Goal: Find specific page/section: Find specific page/section

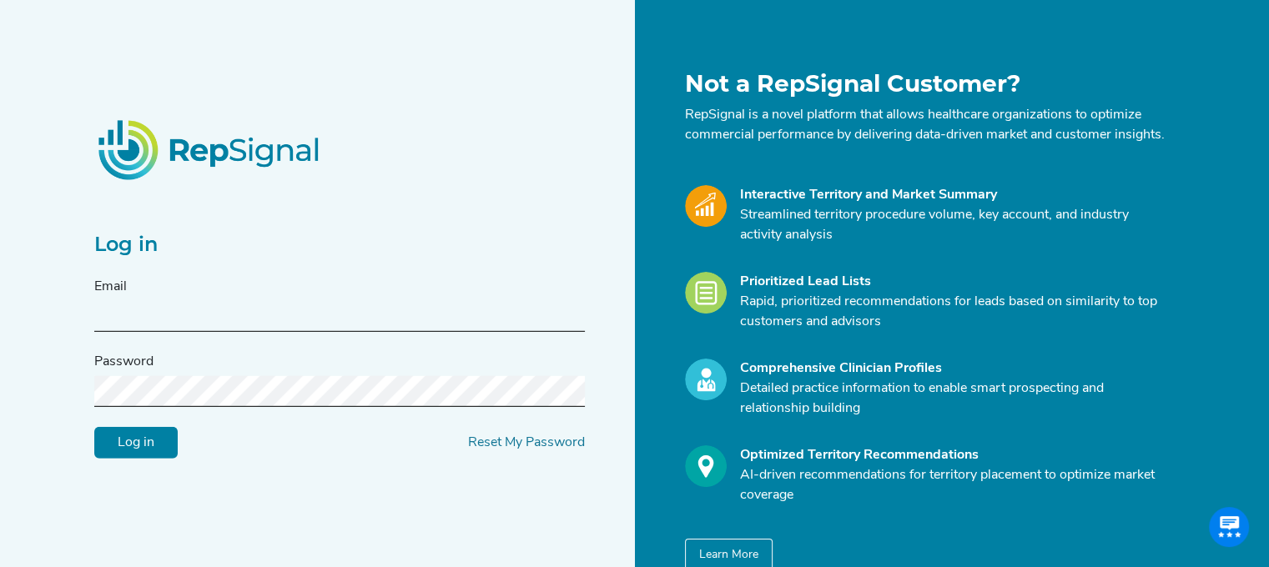
type input "[EMAIL_ADDRESS][DOMAIN_NAME]"
click at [159, 457] on input "Log in" at bounding box center [135, 443] width 83 height 32
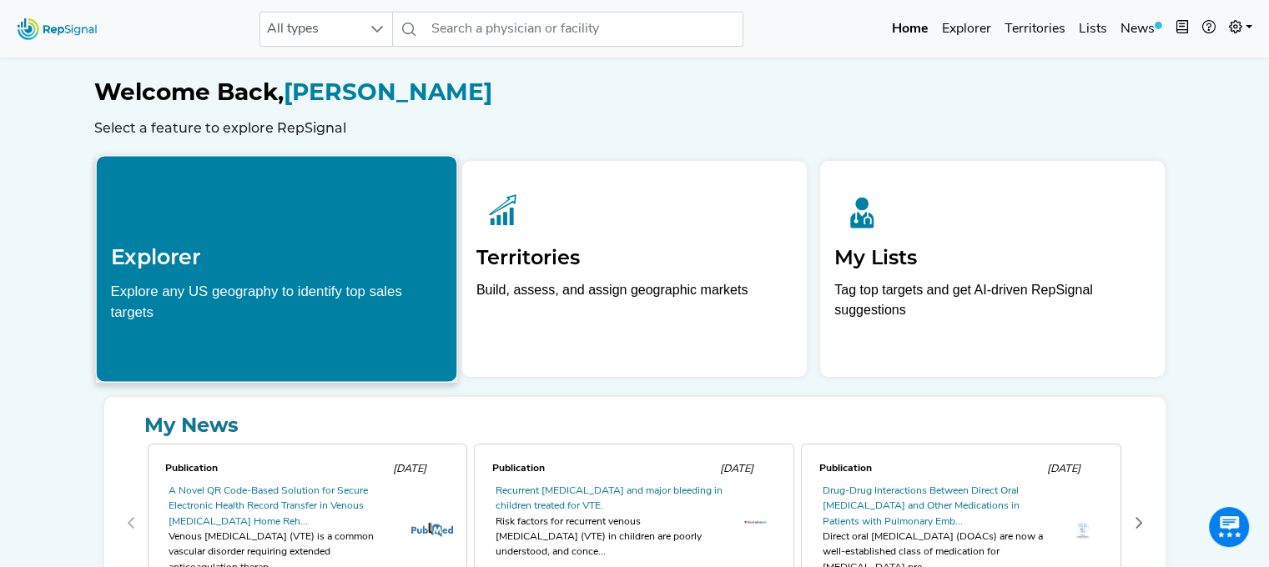
click at [970, 23] on link "Explorer" at bounding box center [966, 29] width 63 height 33
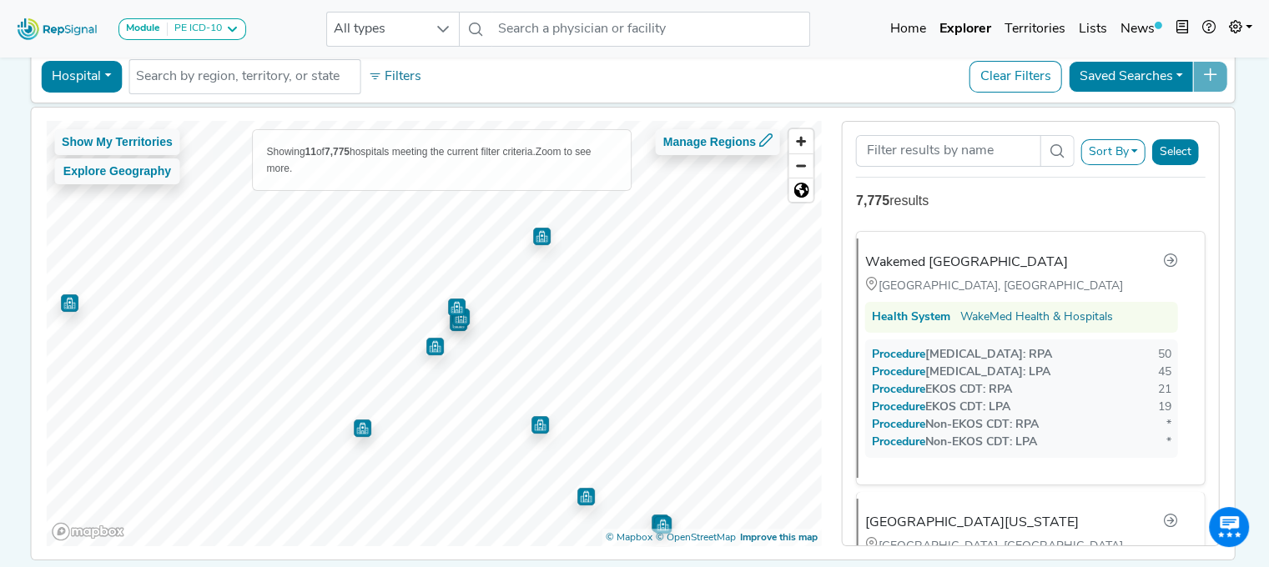
click at [357, 428] on img "Map marker" at bounding box center [363, 429] width 18 height 18
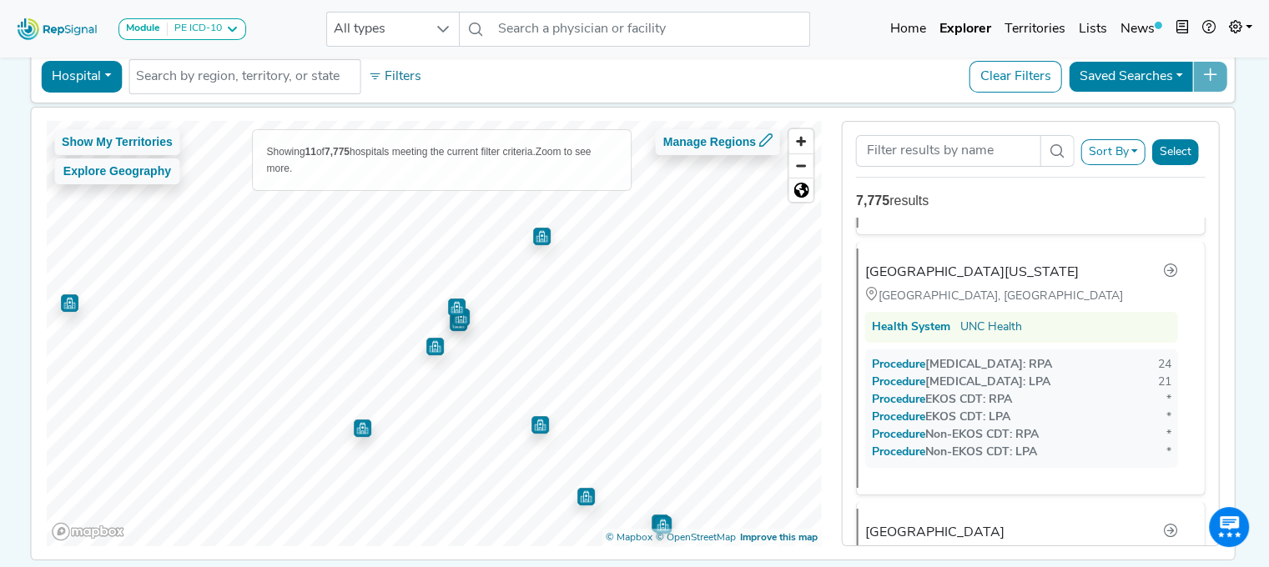
scroll to position [257, 0]
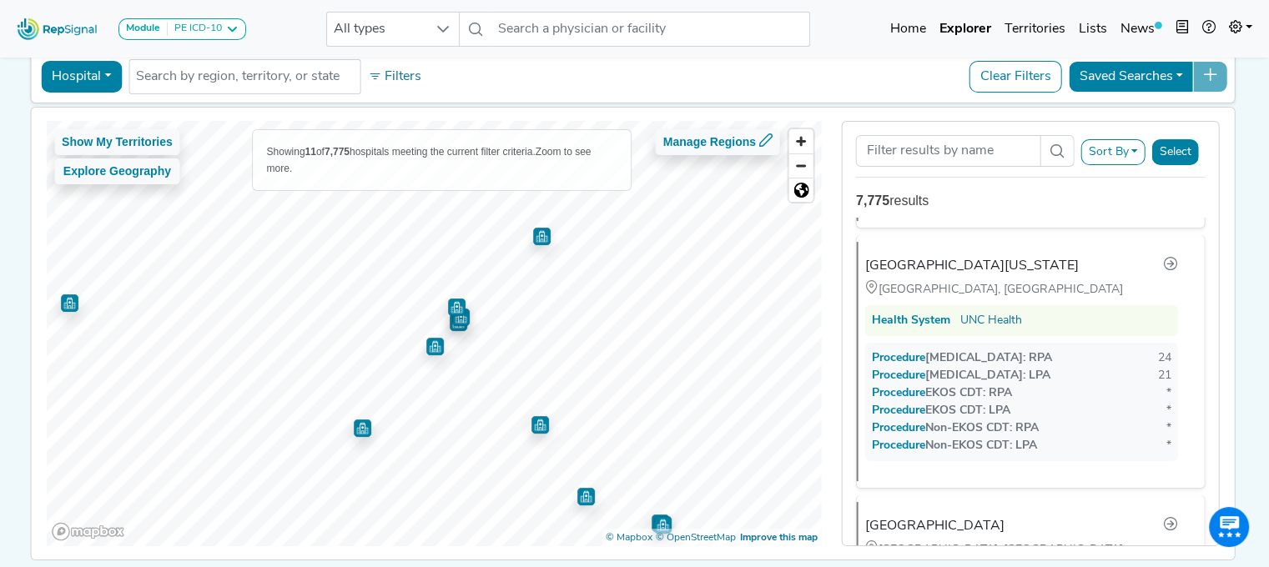
click at [448, 306] on img "Map marker" at bounding box center [457, 308] width 18 height 18
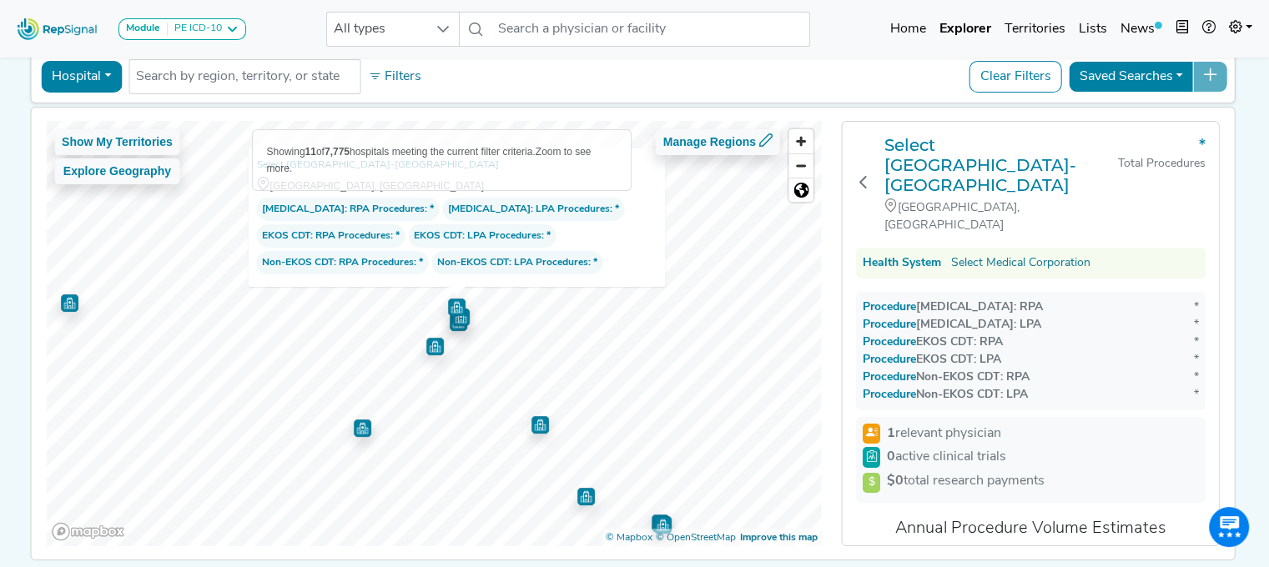
click at [432, 344] on img "Map marker" at bounding box center [435, 347] width 18 height 18
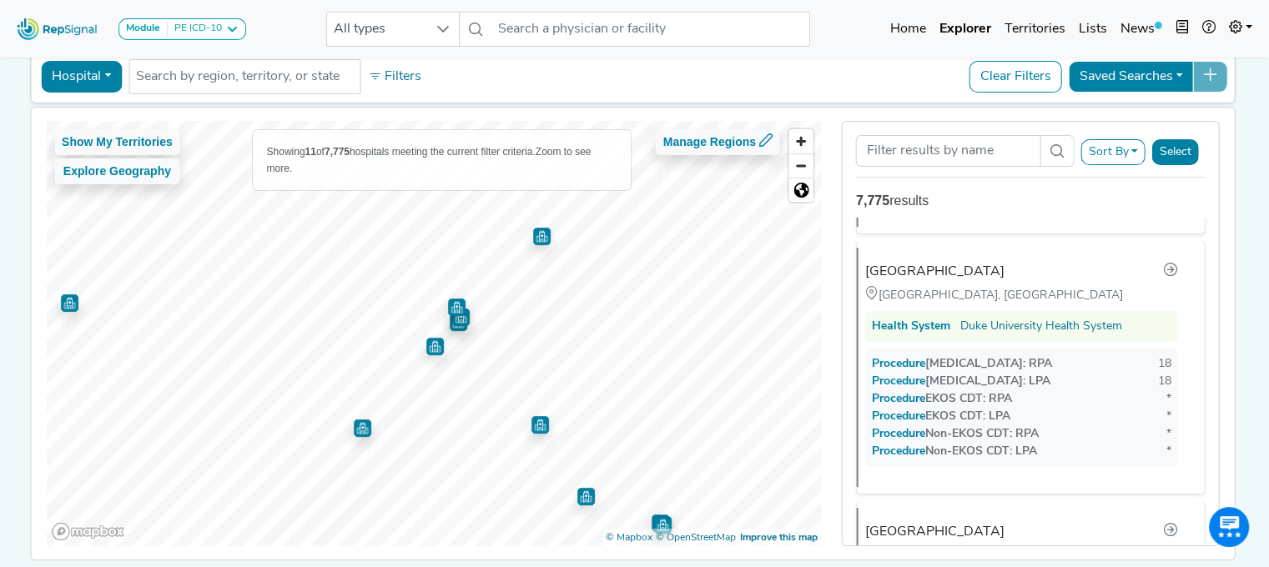
scroll to position [514, 0]
click at [535, 422] on img "Map marker" at bounding box center [540, 425] width 18 height 18
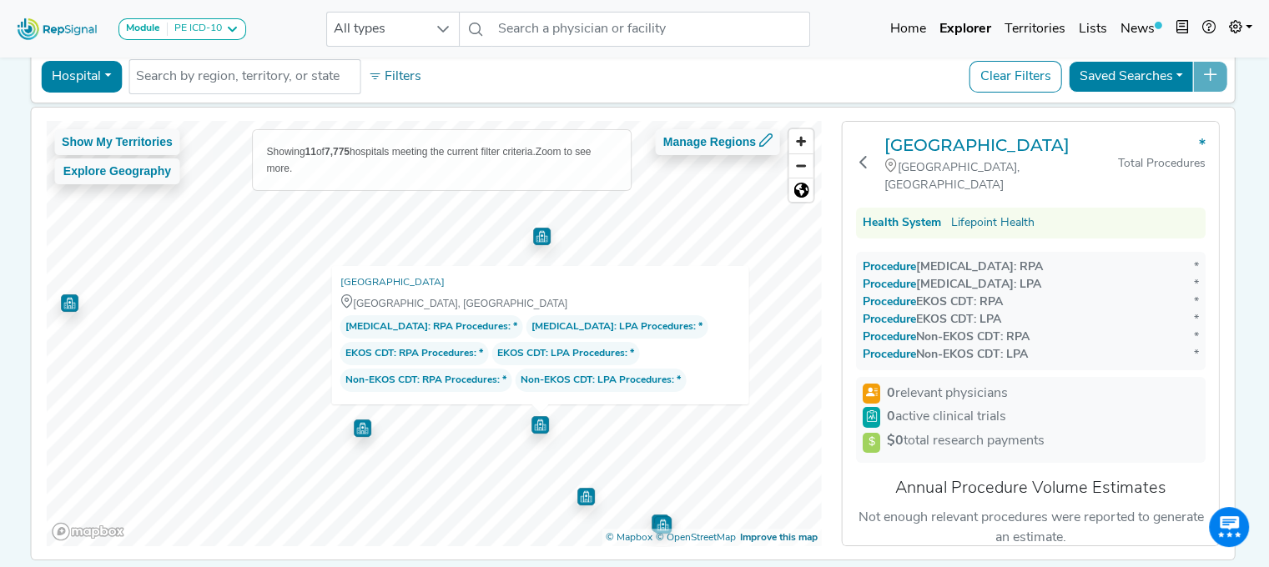
click at [579, 496] on img "Map marker" at bounding box center [586, 497] width 18 height 18
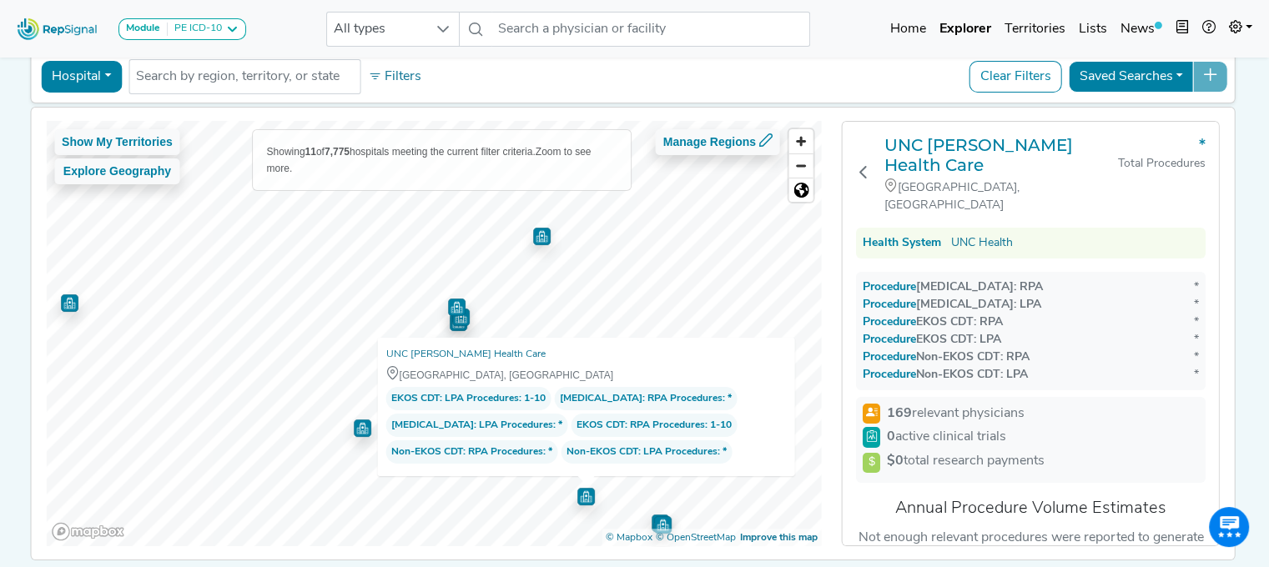
click at [654, 522] on img "Map marker" at bounding box center [663, 525] width 18 height 18
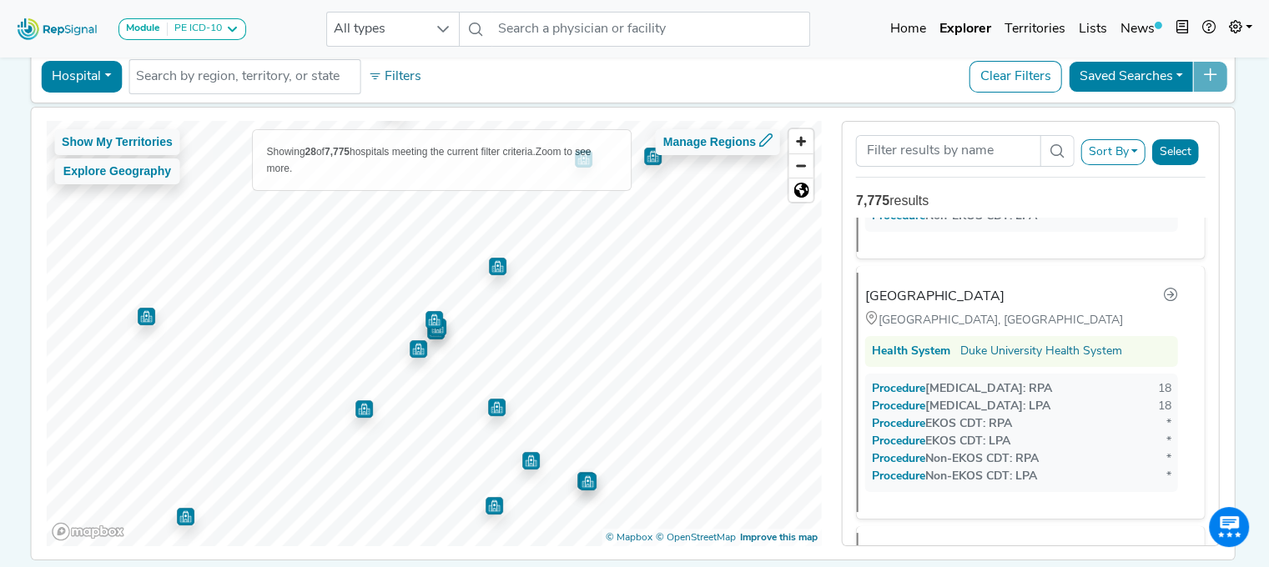
scroll to position [0, 0]
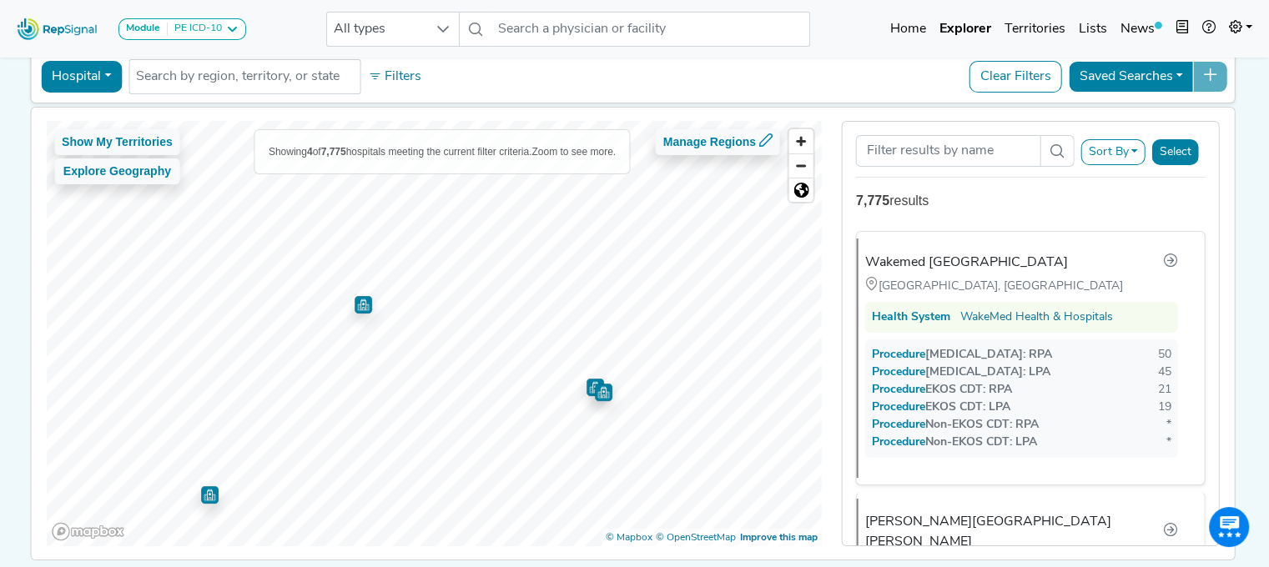
click at [586, 390] on img "Map marker" at bounding box center [595, 388] width 18 height 18
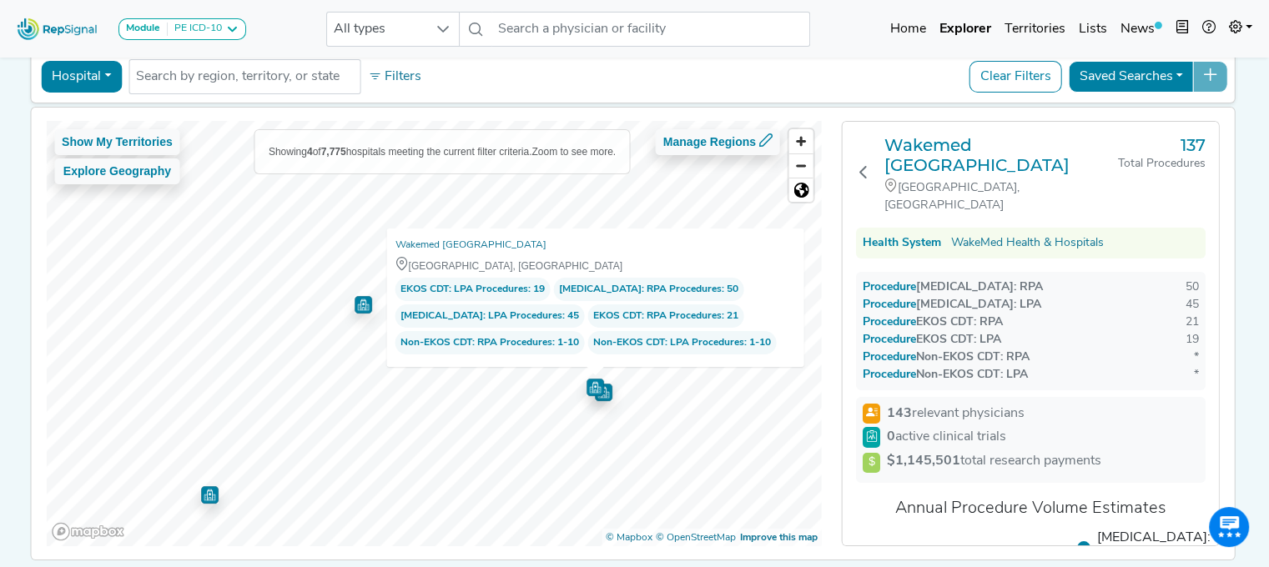
click at [599, 390] on img "Map marker" at bounding box center [595, 386] width 18 height 18
click at [601, 396] on img "Map marker" at bounding box center [604, 393] width 18 height 18
